Goal: Check status: Check status

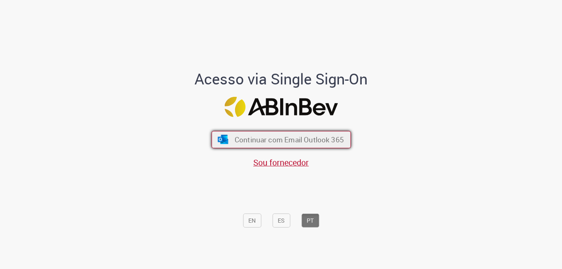
click at [313, 145] on button "Continuar com Email Outlook 365" at bounding box center [280, 139] width 139 height 17
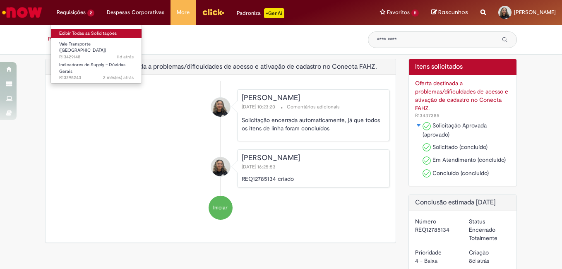
click at [96, 31] on link "Exibir Todas as Solicitações" at bounding box center [96, 33] width 91 height 9
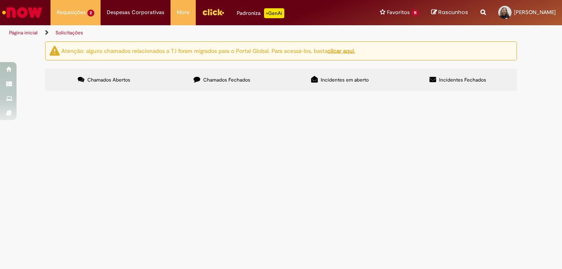
click at [260, 87] on label "Chamados Fechados" at bounding box center [222, 80] width 118 height 22
click at [0, 0] on link "2" at bounding box center [0, 0] width 0 height 0
click at [0, 0] on link "1" at bounding box center [0, 0] width 0 height 0
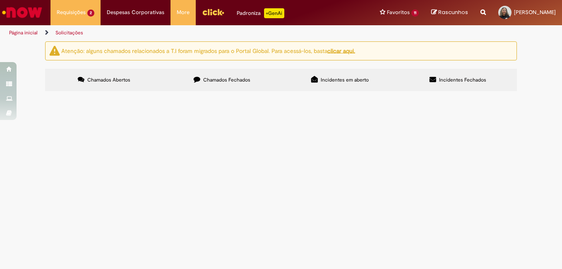
click at [111, 79] on span "Chamados Abertos" at bounding box center [108, 80] width 43 height 7
click at [22, 14] on img "Ir para a Homepage" at bounding box center [22, 12] width 43 height 17
